Goal: Task Accomplishment & Management: Complete application form

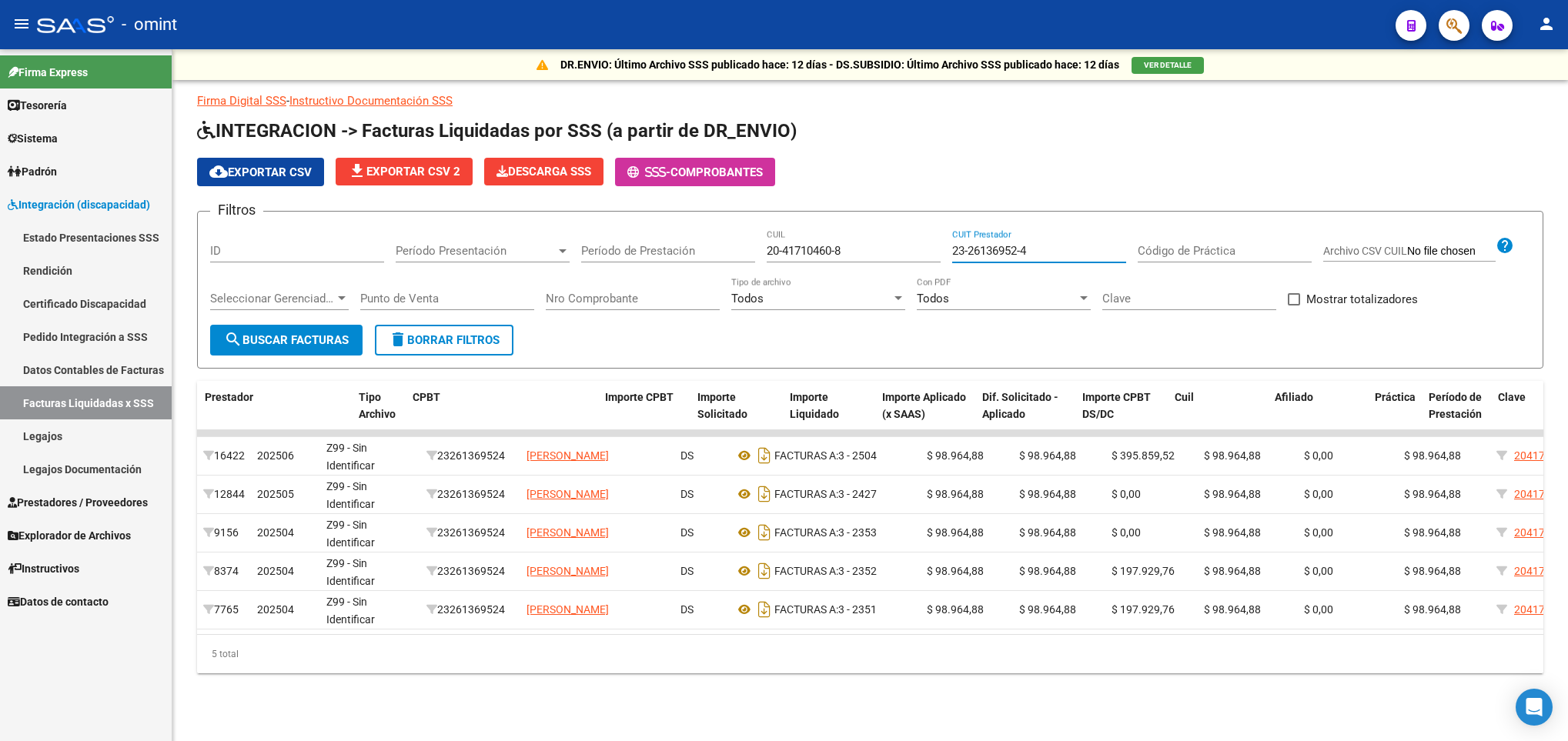
scroll to position [0, 386]
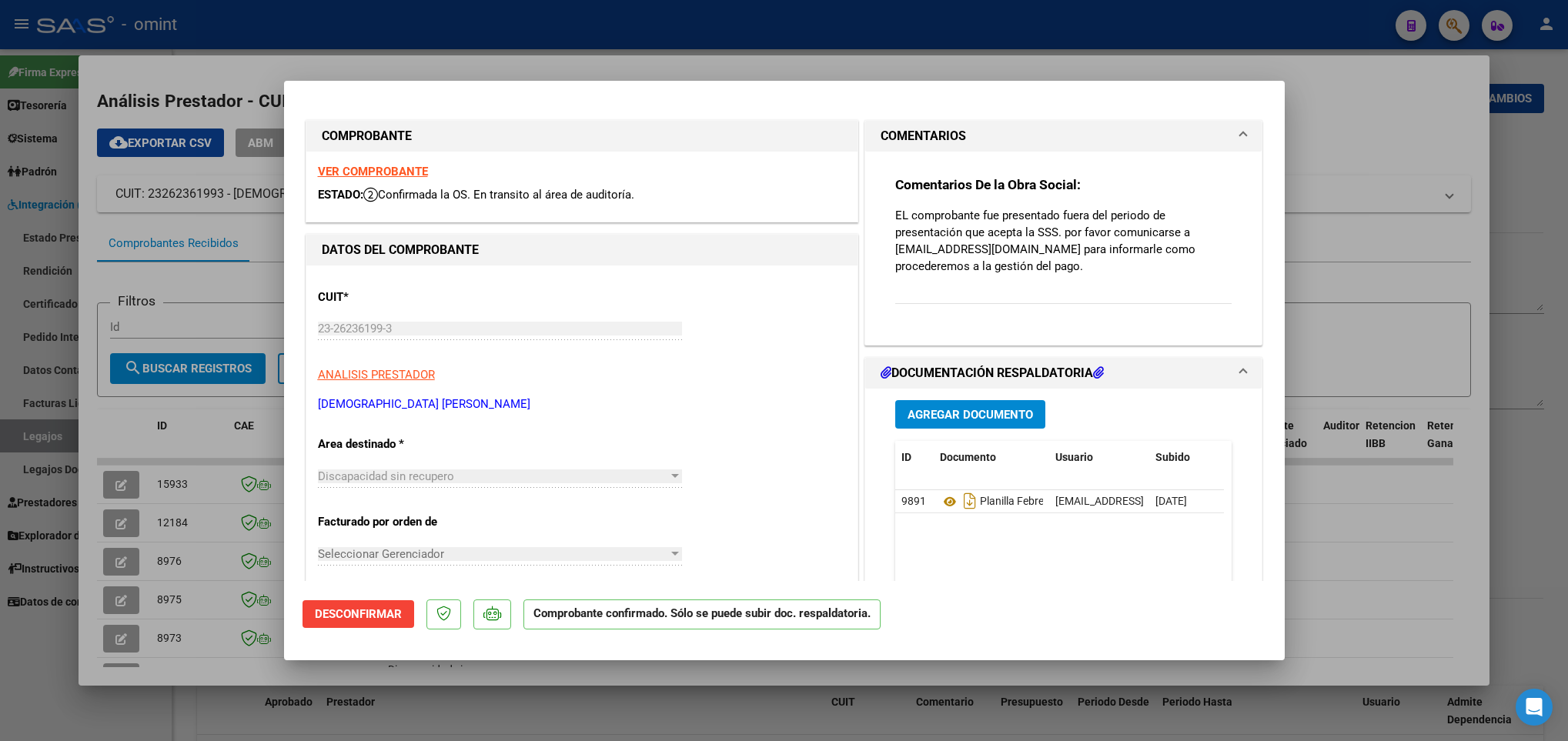
scroll to position [121, 0]
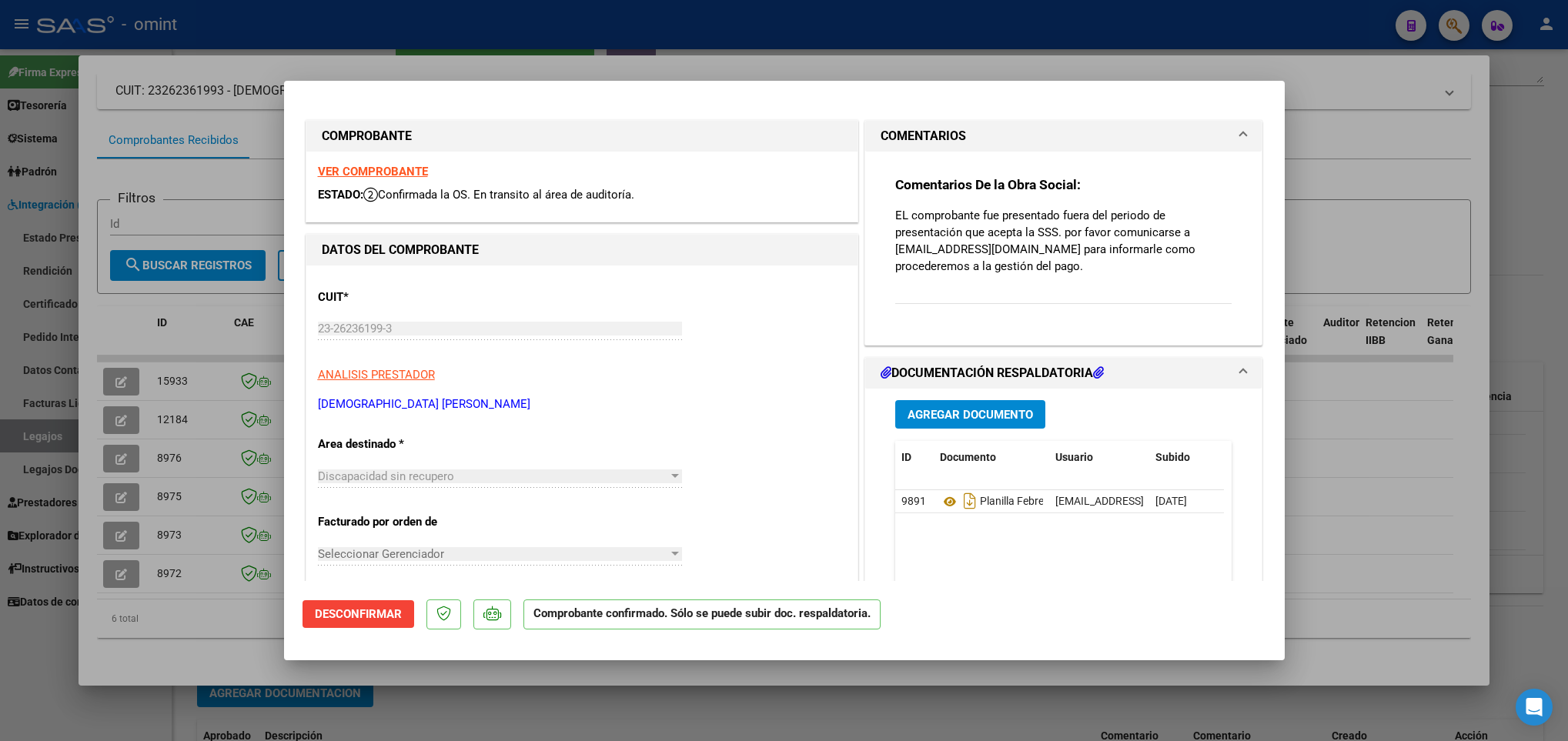
click at [1395, 375] on div at bounding box center [784, 370] width 1568 height 741
type input "$ 0,00"
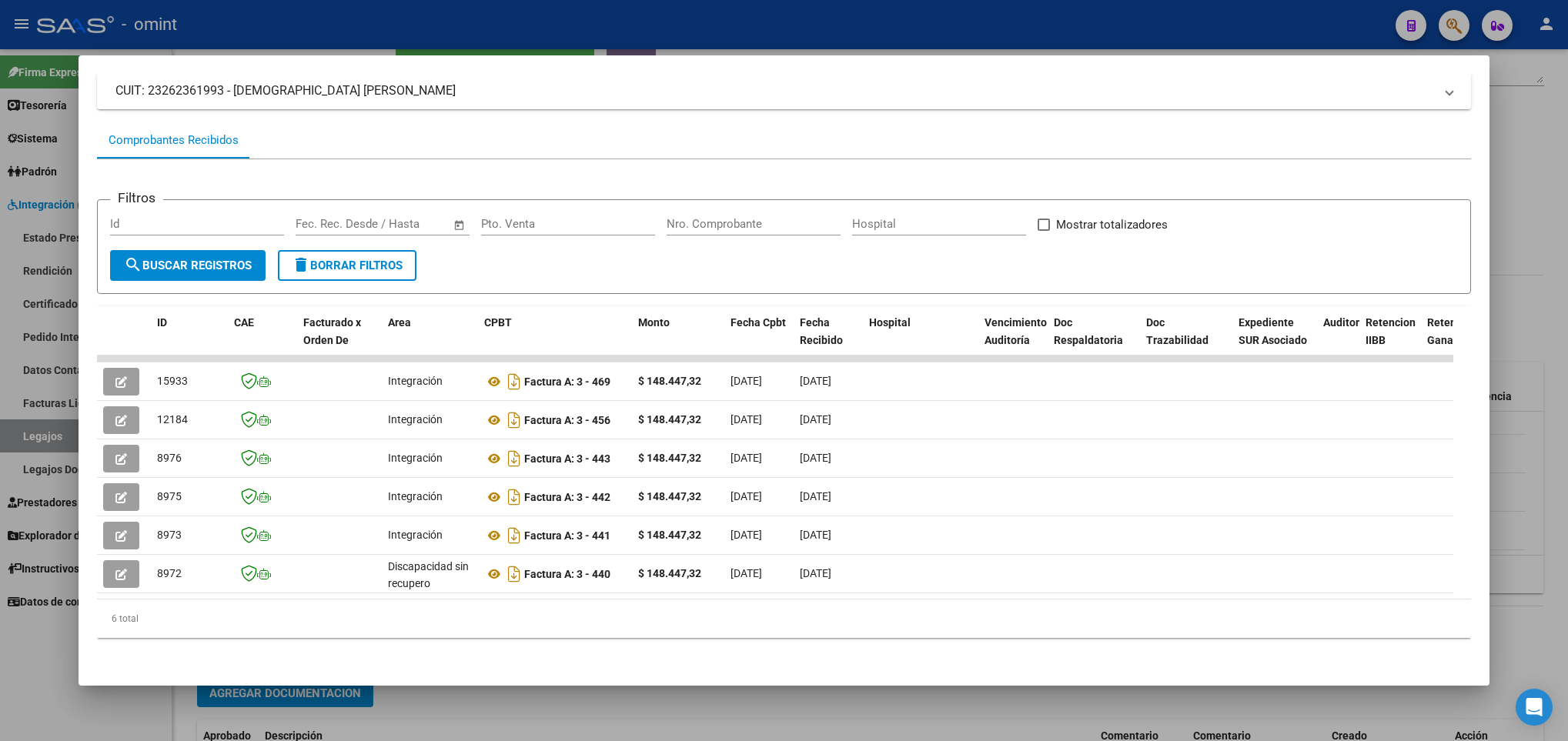
click at [1545, 338] on div at bounding box center [784, 370] width 1568 height 741
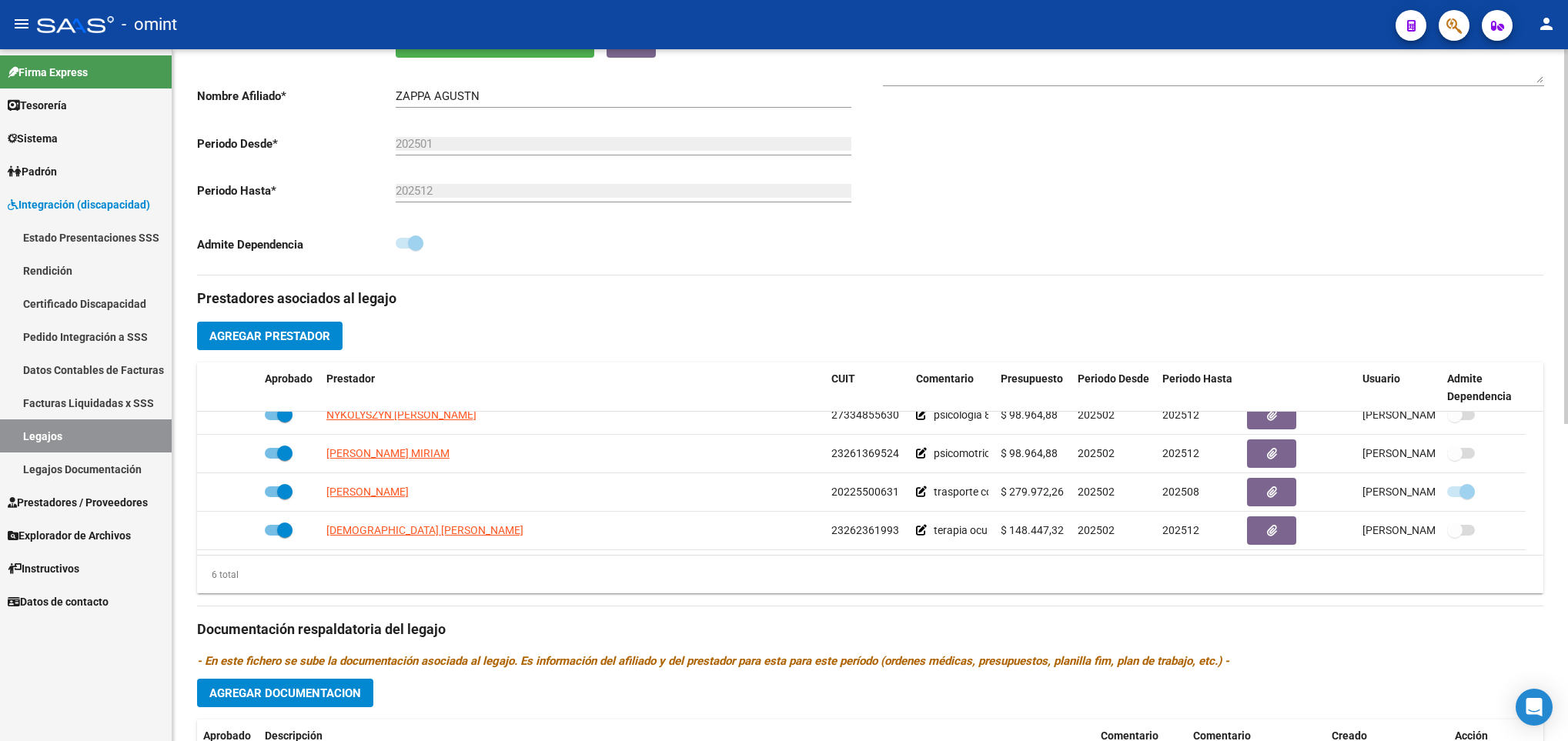
scroll to position [0, 0]
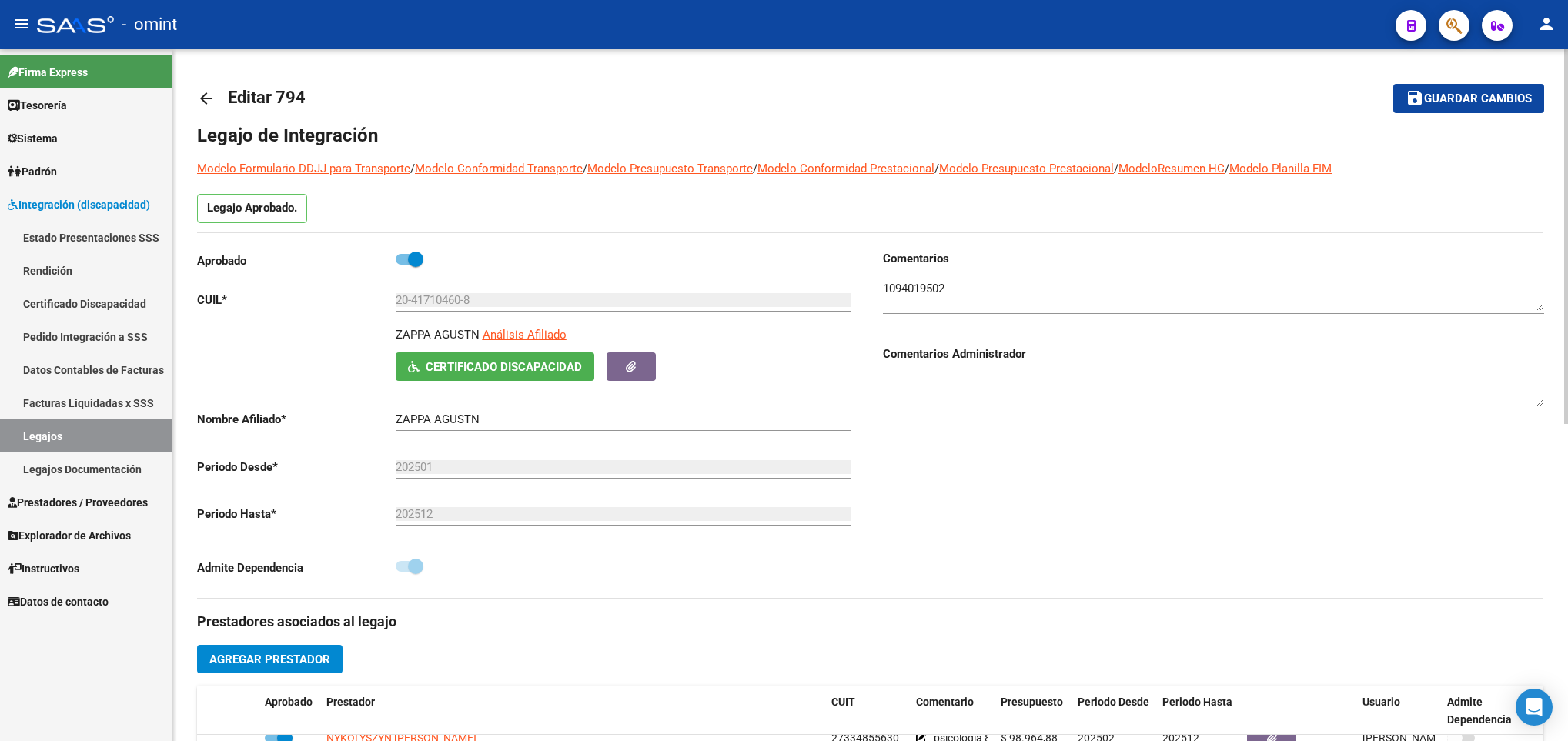
click at [1566, 61] on div at bounding box center [1566, 395] width 4 height 692
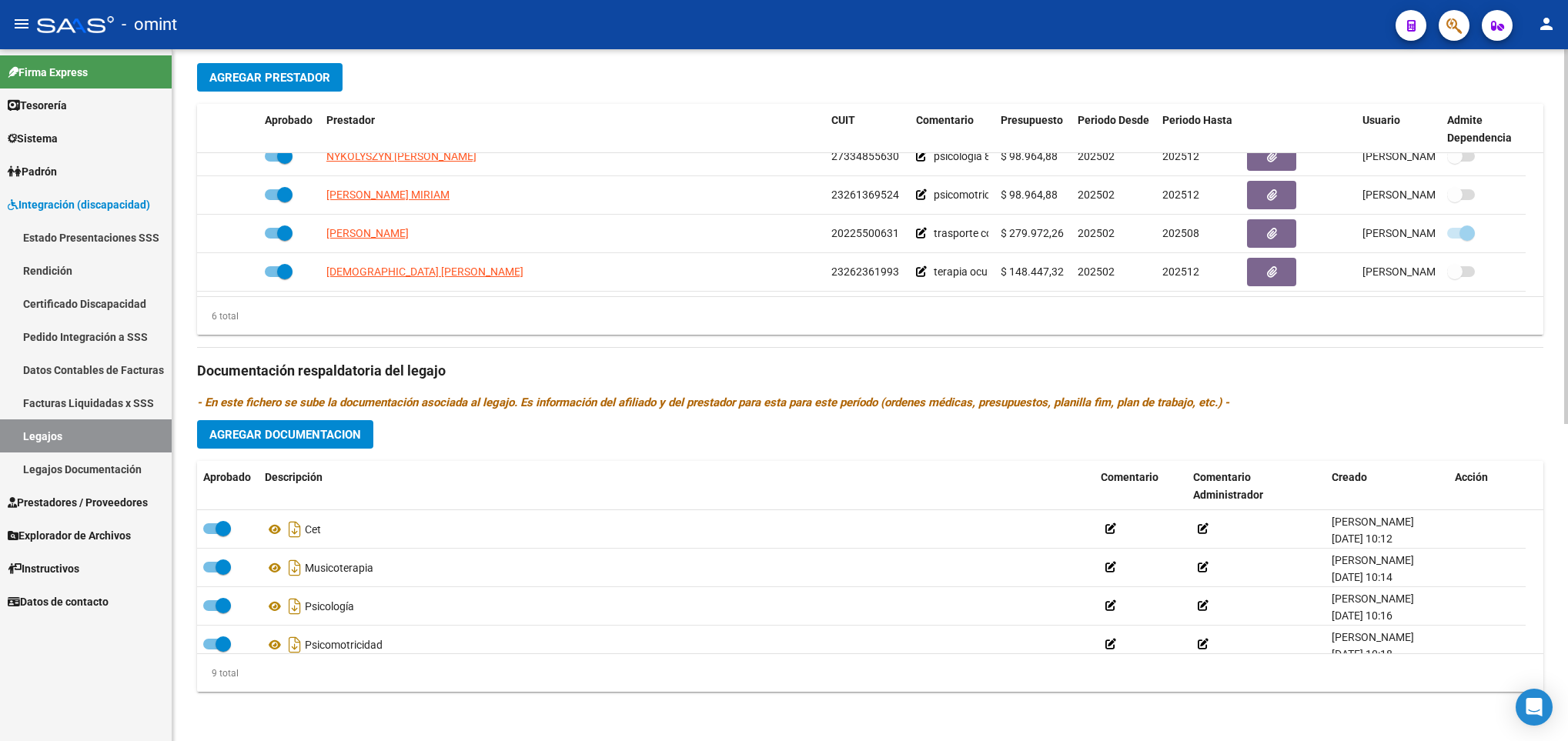
click at [1564, 610] on div at bounding box center [1566, 395] width 4 height 692
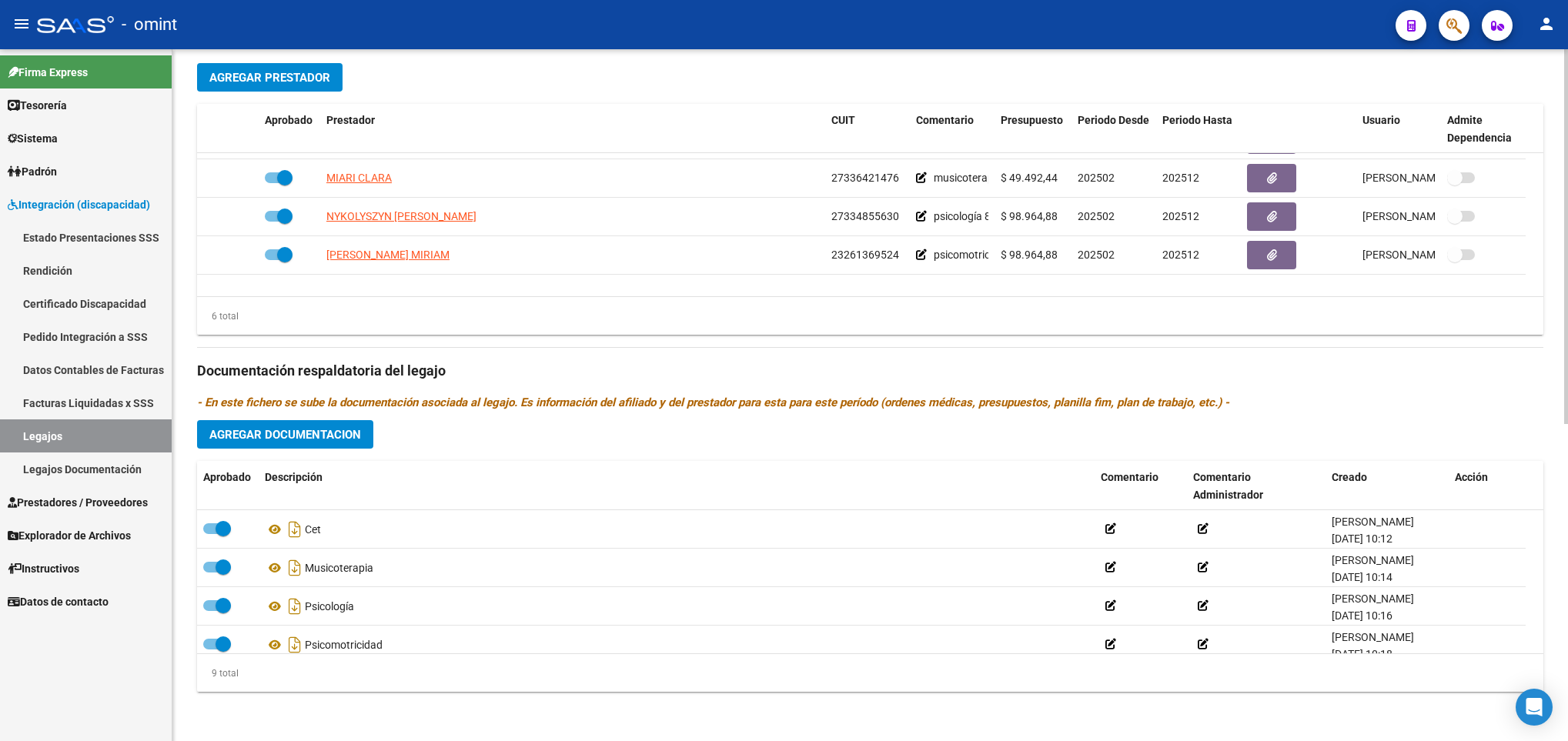
scroll to position [0, 0]
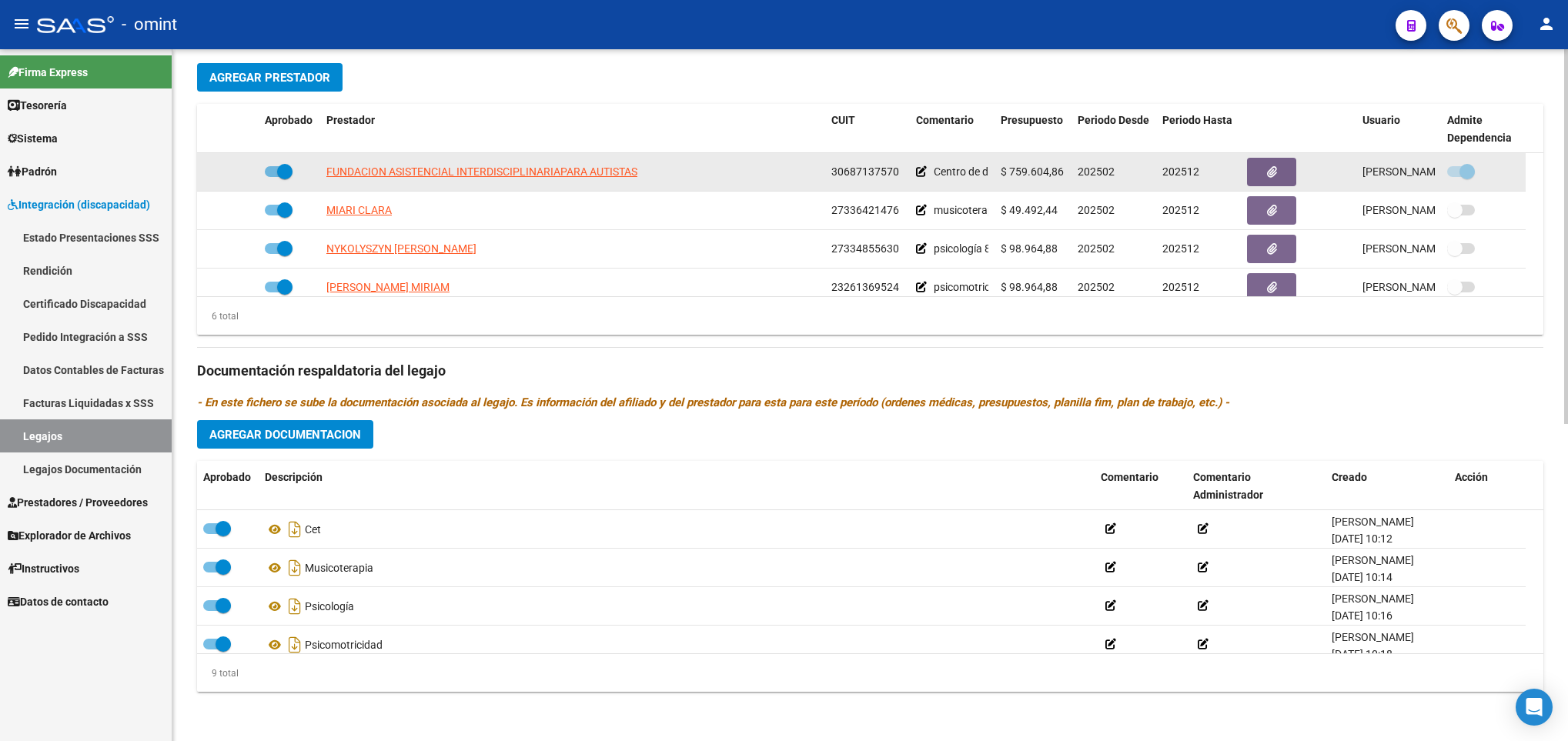
click at [861, 168] on span "30687137570" at bounding box center [865, 171] width 68 height 12
copy span "30687137570"
